Goal: Information Seeking & Learning: Learn about a topic

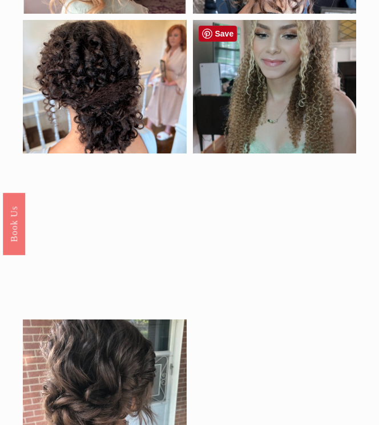
scroll to position [114, 0]
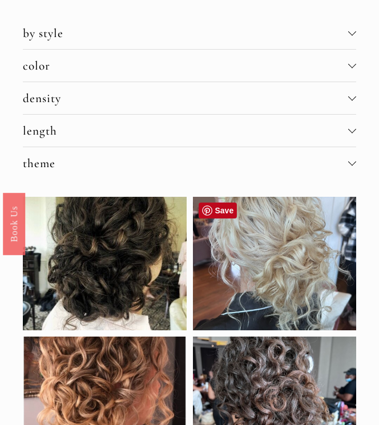
click at [255, 285] on div at bounding box center [275, 264] width 164 height 134
click at [295, 255] on div at bounding box center [275, 264] width 164 height 134
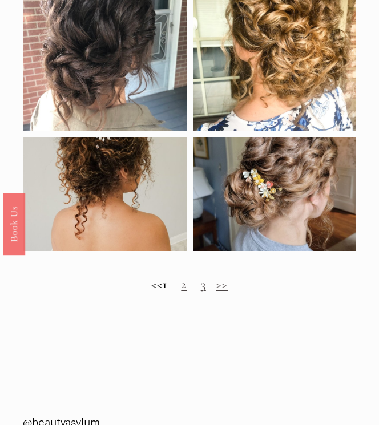
scroll to position [1027, 0]
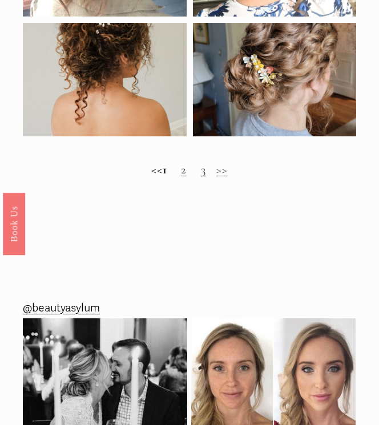
click at [187, 170] on link "2" at bounding box center [184, 169] width 6 height 15
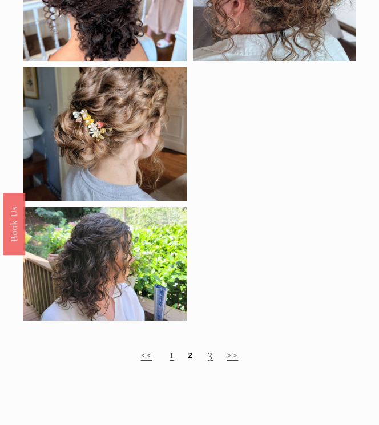
scroll to position [571, 0]
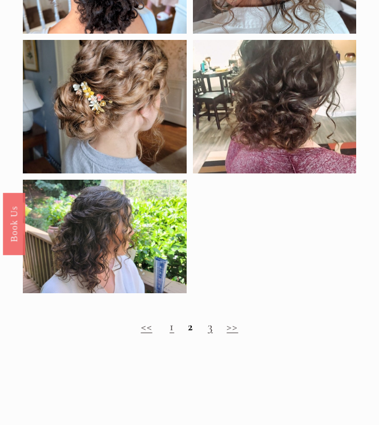
click at [209, 329] on link "3" at bounding box center [210, 326] width 5 height 15
